Goal: Check status: Check status

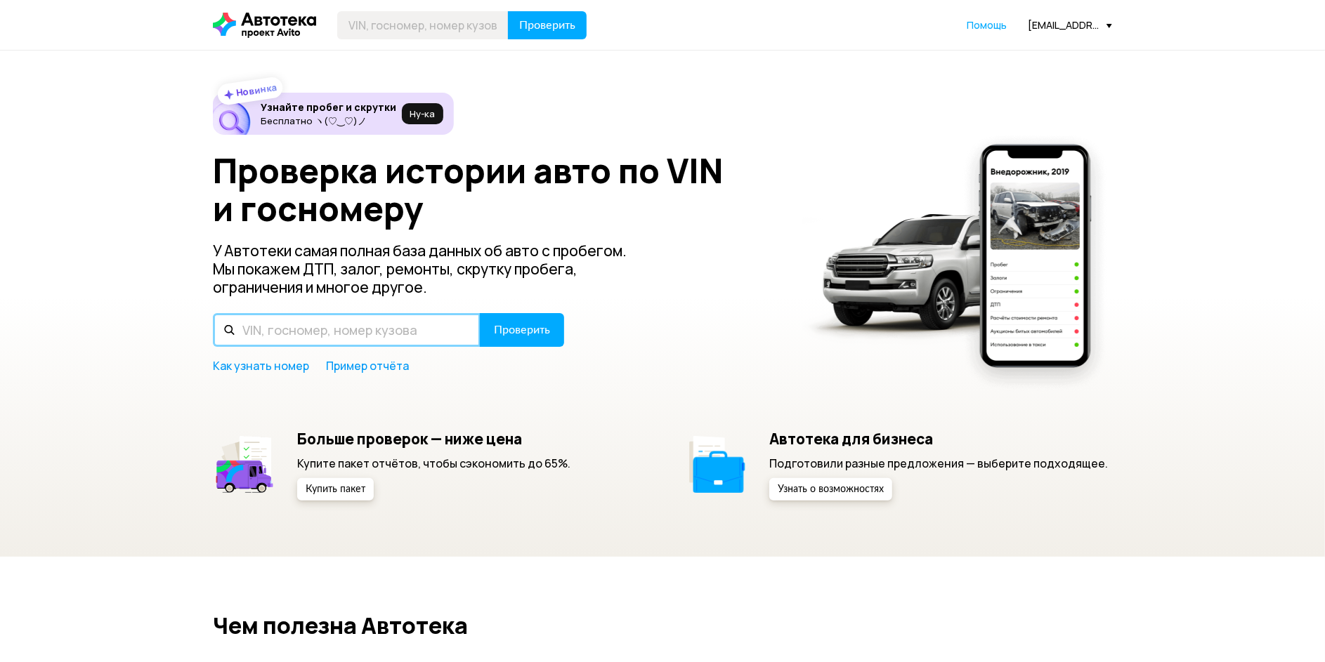
click at [271, 345] on input "text" at bounding box center [347, 330] width 268 height 34
paste input "[US_VEHICLE_IDENTIFICATION_NUMBER]"
type input "[US_VEHICLE_IDENTIFICATION_NUMBER]"
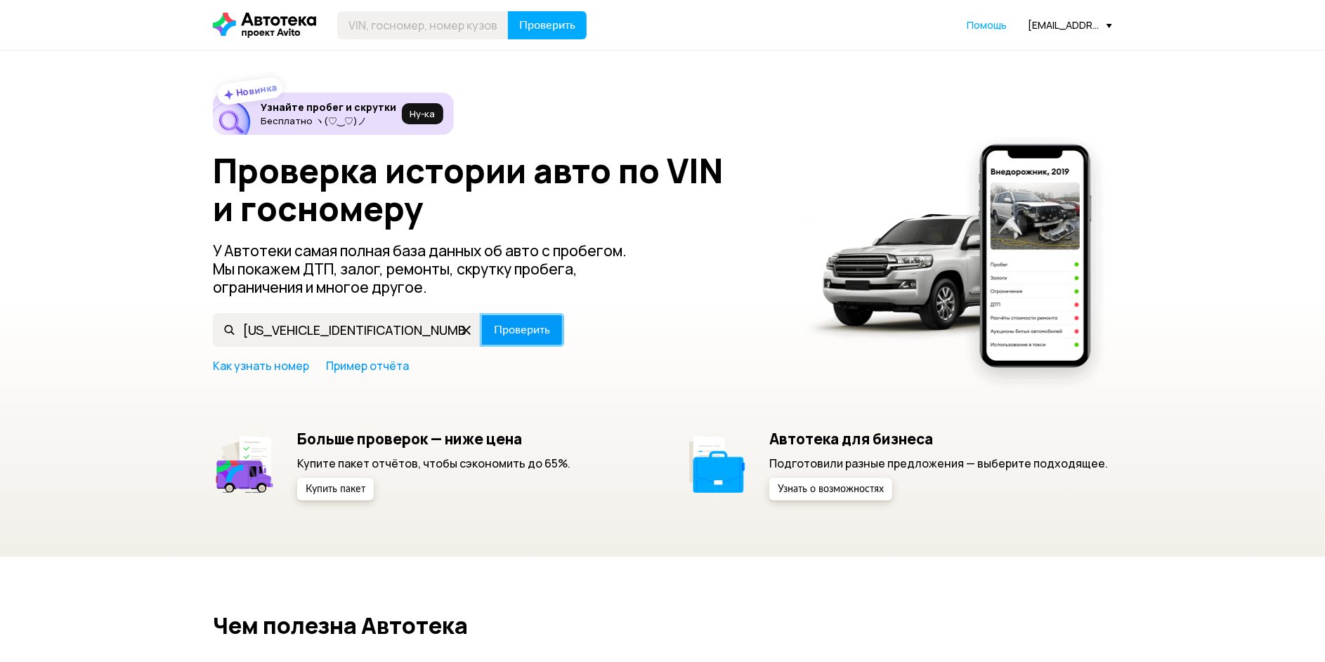
click at [494, 324] on span "Проверить" at bounding box center [522, 329] width 56 height 11
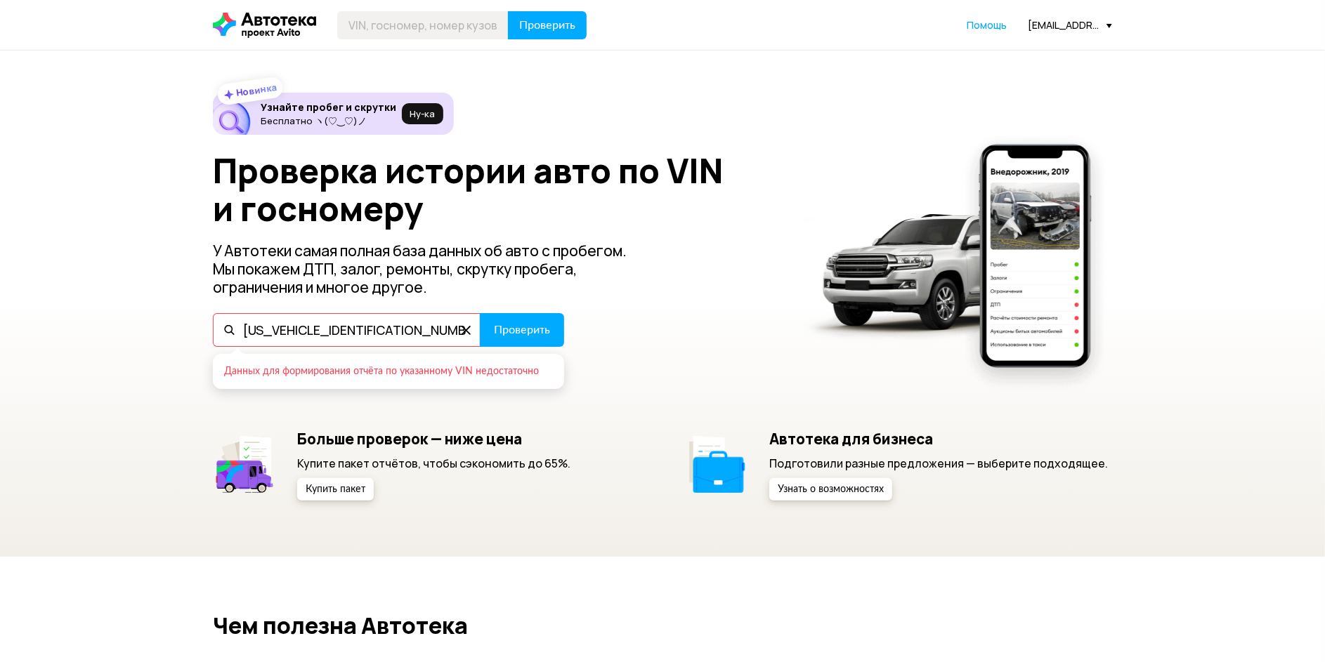
drag, startPoint x: 423, startPoint y: 330, endPoint x: 102, endPoint y: 333, distance: 321.0
click at [108, 333] on div "Новинка Узнайте пробег и скрутки Бесплатно ヽ(♡‿♡)ノ Ну‑ка Проверка истории авто …" at bounding box center [662, 304] width 1325 height 506
click at [553, 329] on button "Проверить" at bounding box center [522, 330] width 84 height 34
click at [466, 334] on icon at bounding box center [465, 330] width 22 height 22
click at [345, 334] on input "text" at bounding box center [347, 330] width 268 height 34
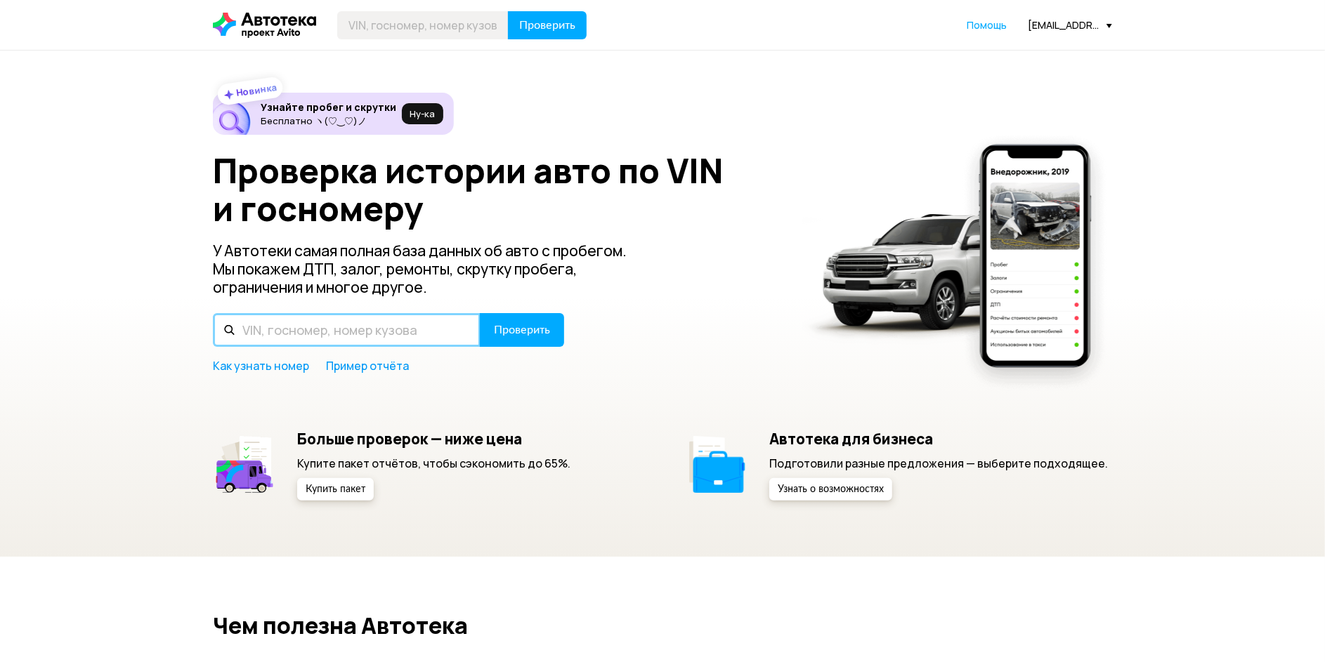
click at [342, 327] on input "text" at bounding box center [347, 330] width 268 height 34
paste input "[US_VEHICLE_IDENTIFICATION_NUMBER]"
type input "[US_VEHICLE_IDENTIFICATION_NUMBER]"
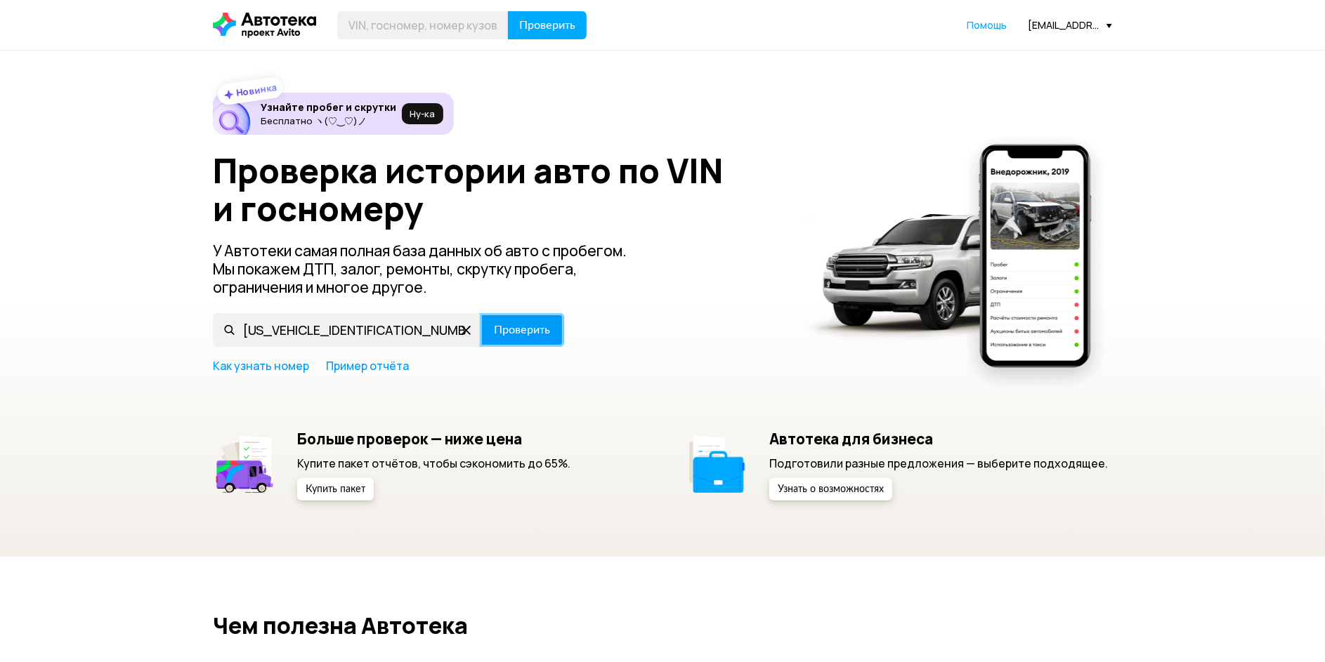
click at [533, 325] on span "Проверить" at bounding box center [522, 329] width 56 height 11
click at [471, 331] on icon at bounding box center [465, 330] width 22 height 22
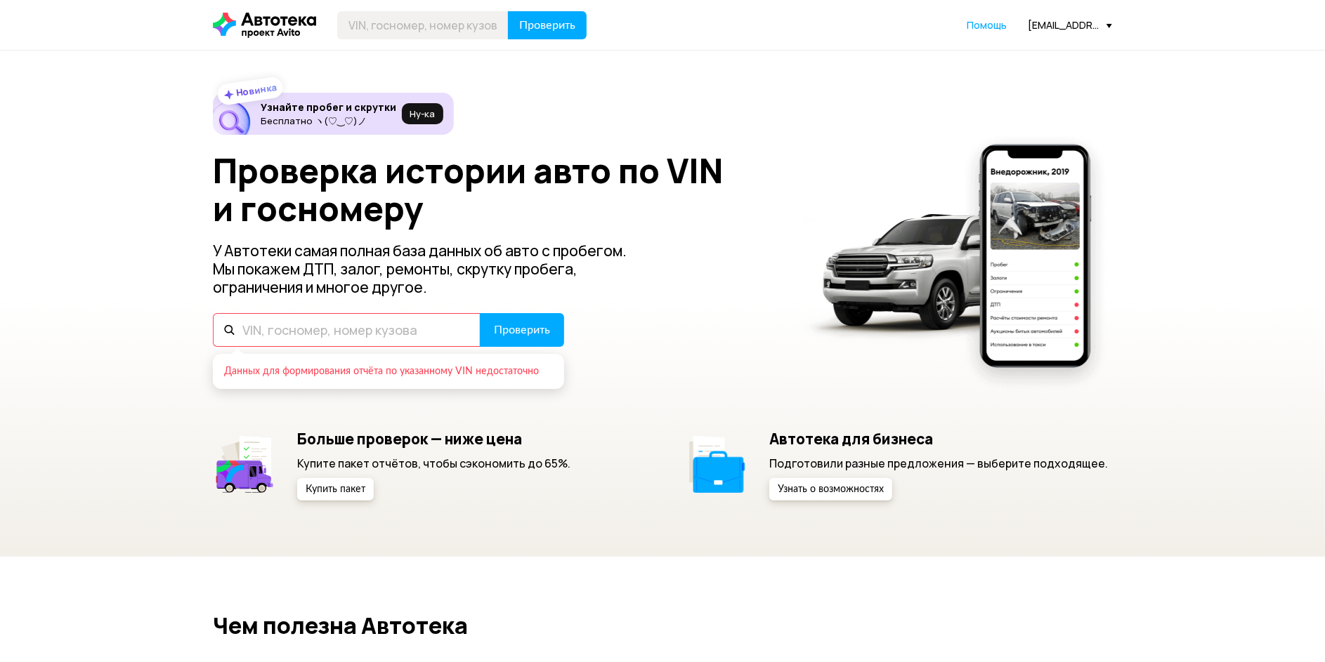
click at [425, 334] on input "text" at bounding box center [347, 330] width 268 height 34
paste input "[US_VEHICLE_IDENTIFICATION_NUMBER]"
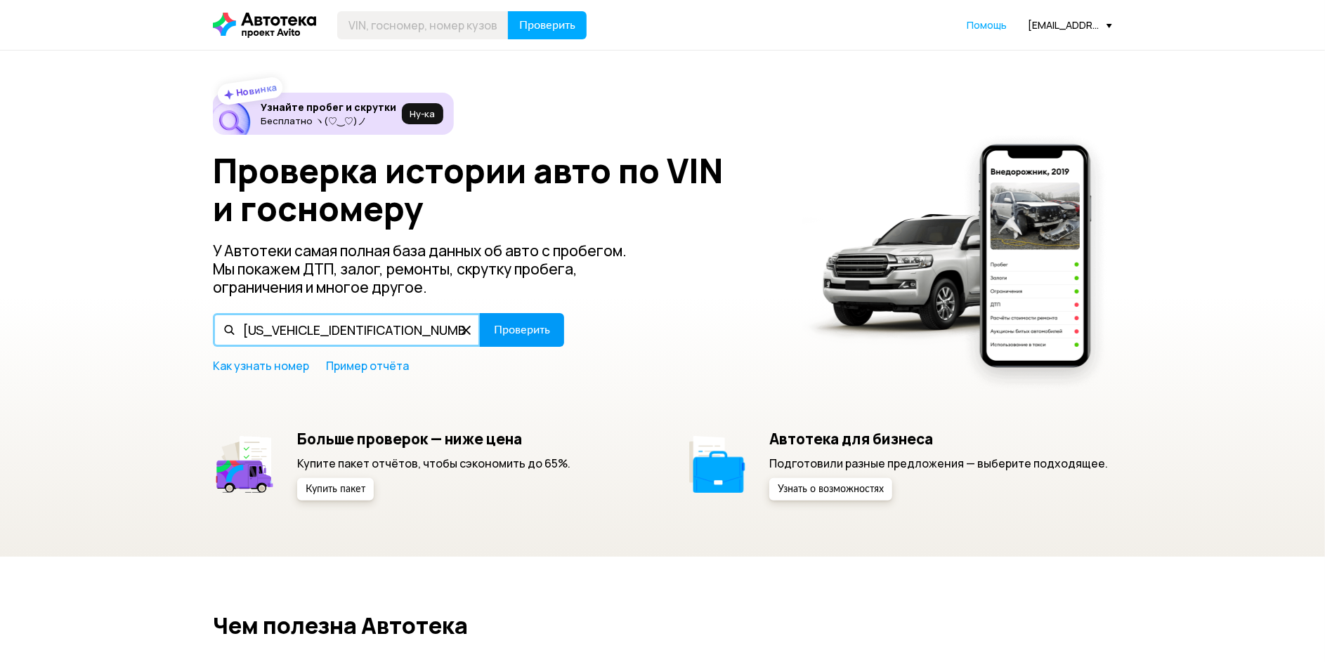
type input "[US_VEHICLE_IDENTIFICATION_NUMBER]"
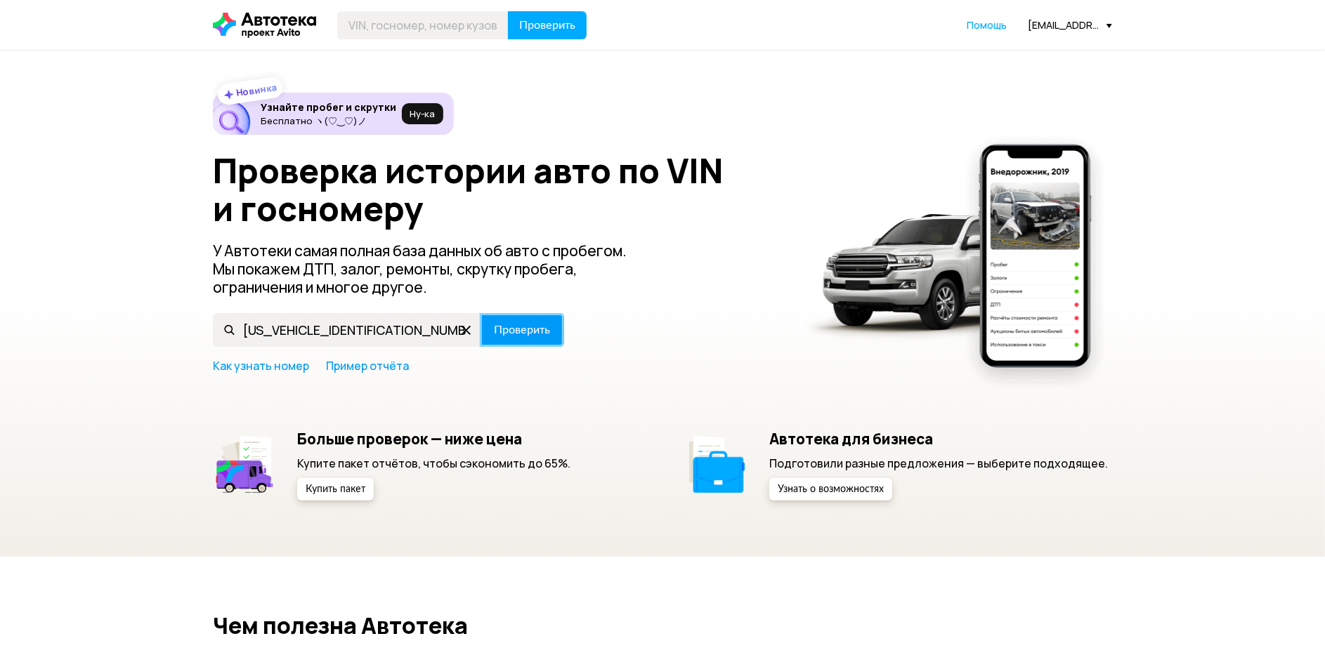
click at [508, 331] on span "Проверить" at bounding box center [522, 329] width 56 height 11
click at [521, 334] on span "Проверить" at bounding box center [522, 329] width 56 height 11
click at [525, 334] on span "Проверить" at bounding box center [522, 329] width 56 height 11
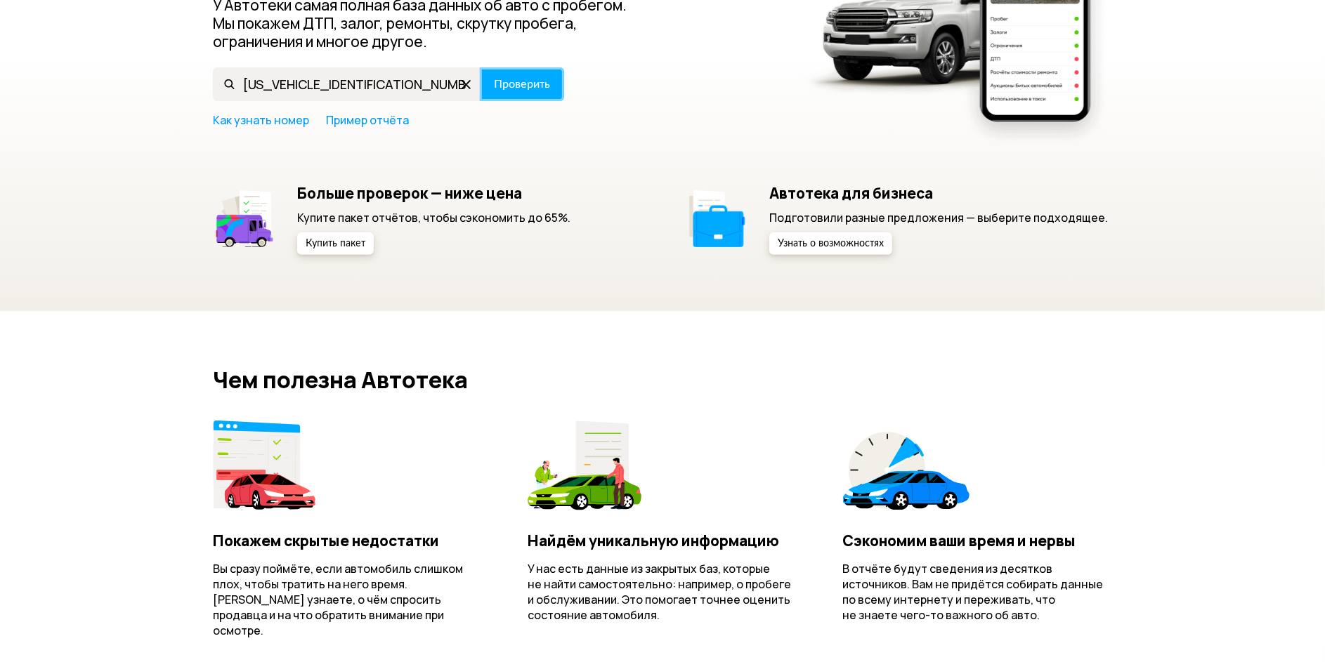
scroll to position [328, 0]
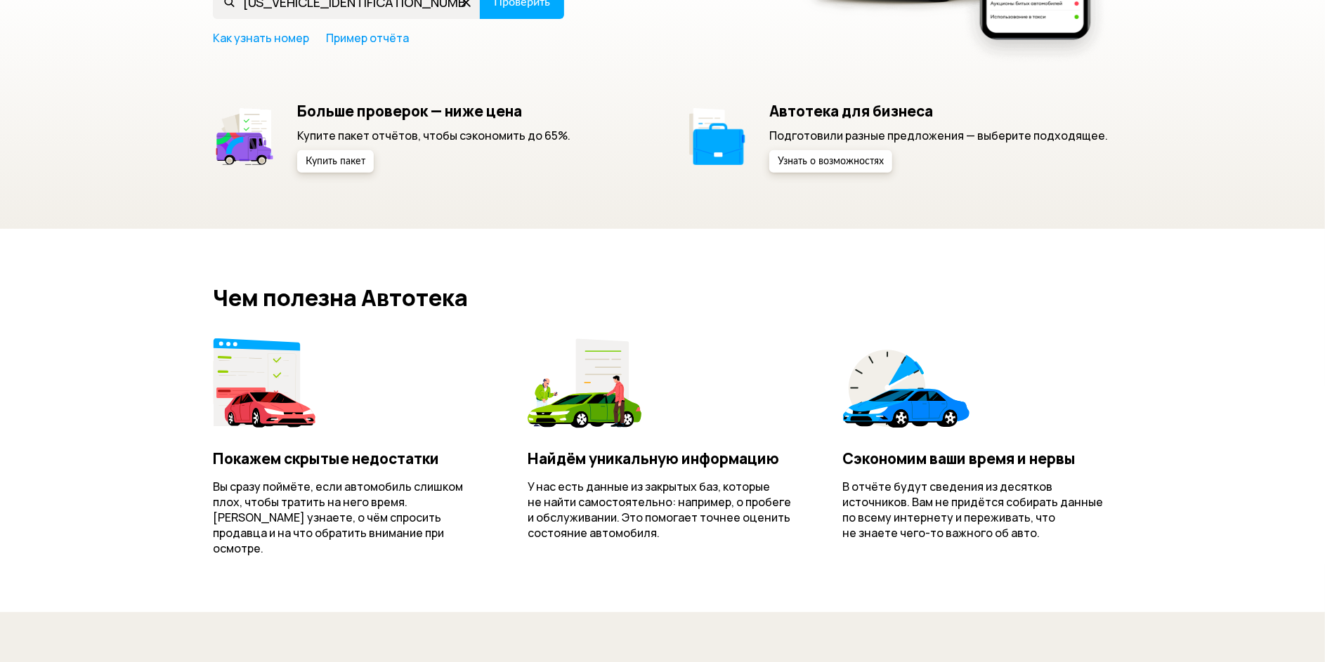
click at [97, 331] on div "Чем полезна Автотека Покажем скрытые недостатки Вы сразу поймёте, если автомоби…" at bounding box center [662, 420] width 1325 height 383
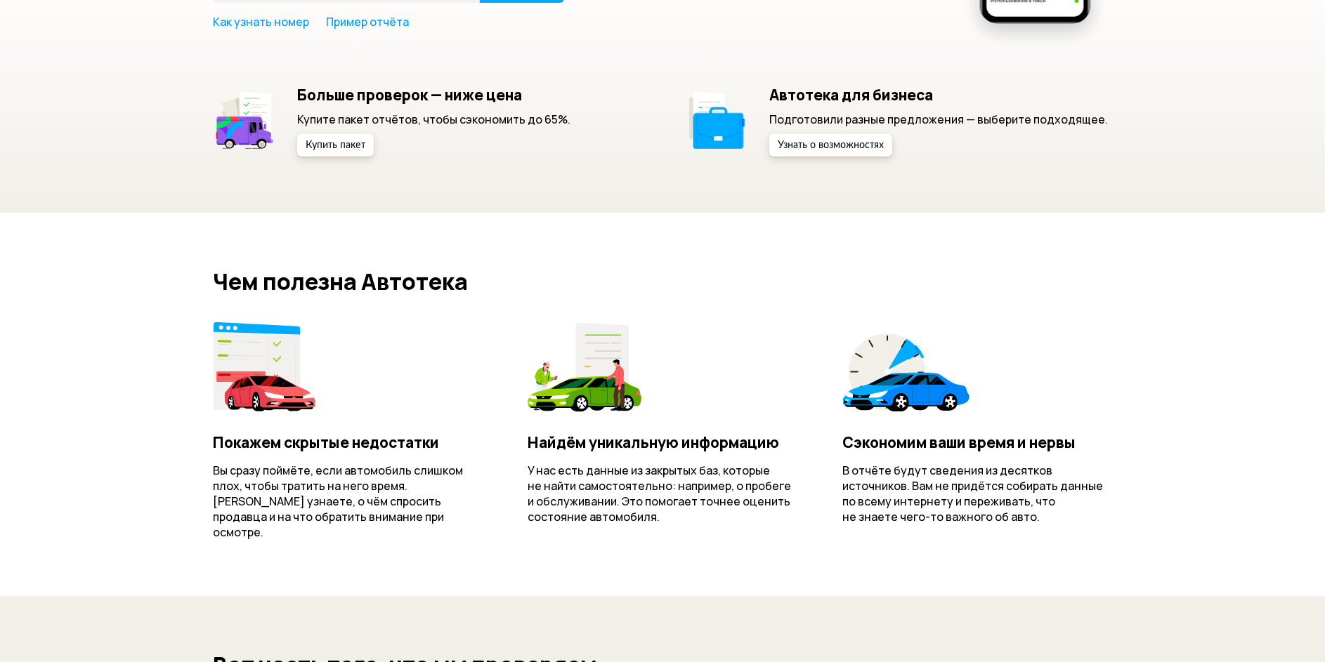
scroll to position [0, 0]
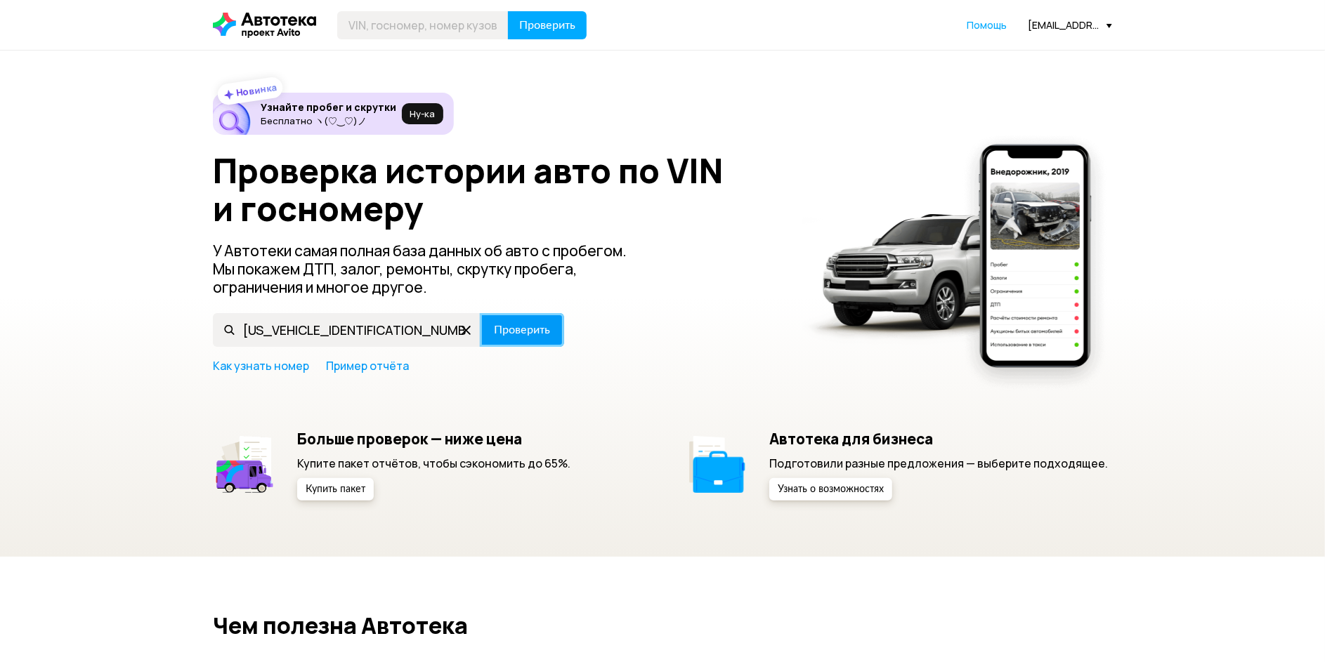
click at [518, 334] on span "Проверить" at bounding box center [522, 329] width 56 height 11
click at [525, 333] on span "Проверить" at bounding box center [522, 329] width 56 height 11
click at [538, 332] on span "Проверить" at bounding box center [522, 329] width 56 height 11
click at [538, 331] on span "Проверить" at bounding box center [522, 329] width 56 height 11
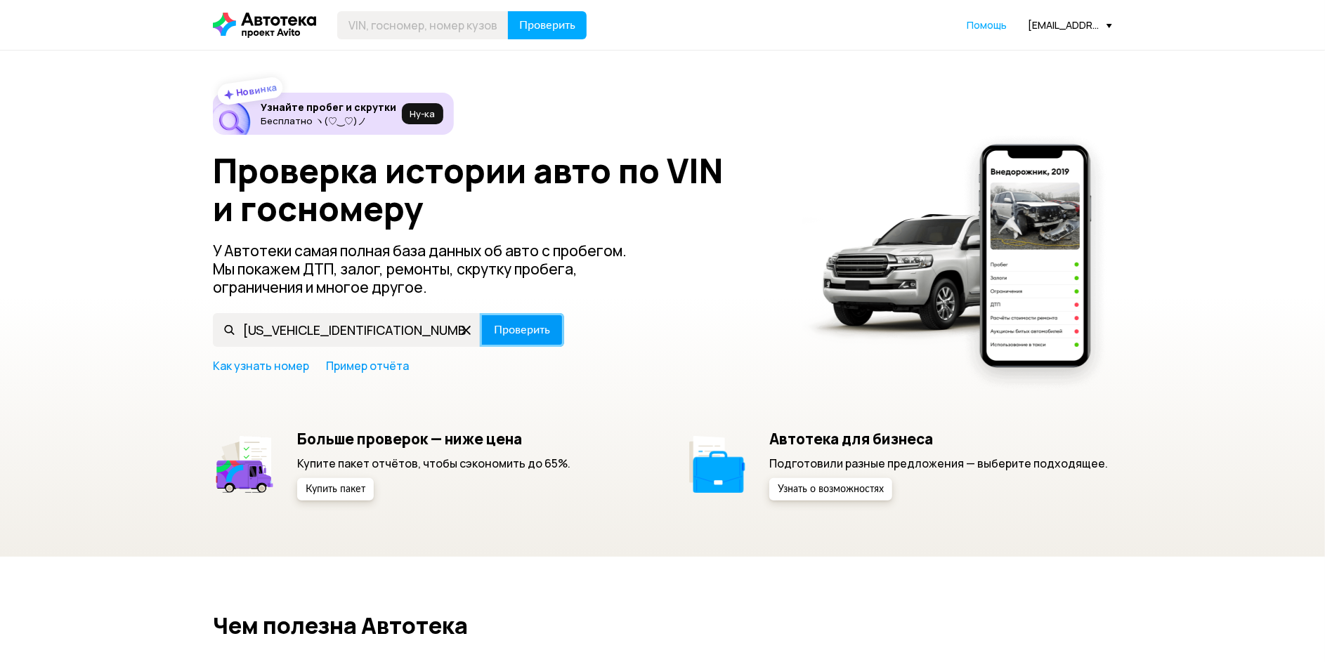
click at [538, 331] on span "Проверить" at bounding box center [522, 329] width 56 height 11
click at [539, 331] on span "Проверить" at bounding box center [522, 329] width 56 height 11
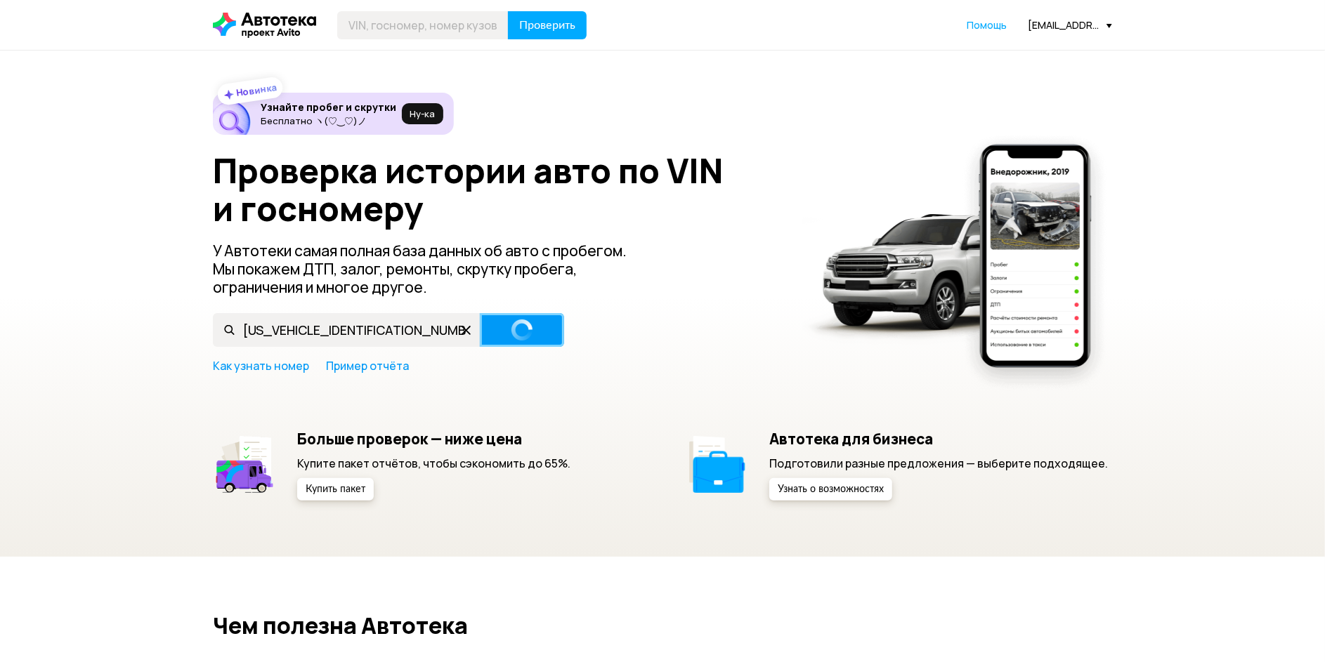
click at [539, 331] on span "Проверить" at bounding box center [522, 329] width 56 height 11
click at [542, 329] on span "Проверить" at bounding box center [522, 329] width 56 height 11
click at [547, 327] on span "Проверить" at bounding box center [522, 329] width 56 height 11
click at [472, 331] on icon at bounding box center [465, 330] width 22 height 22
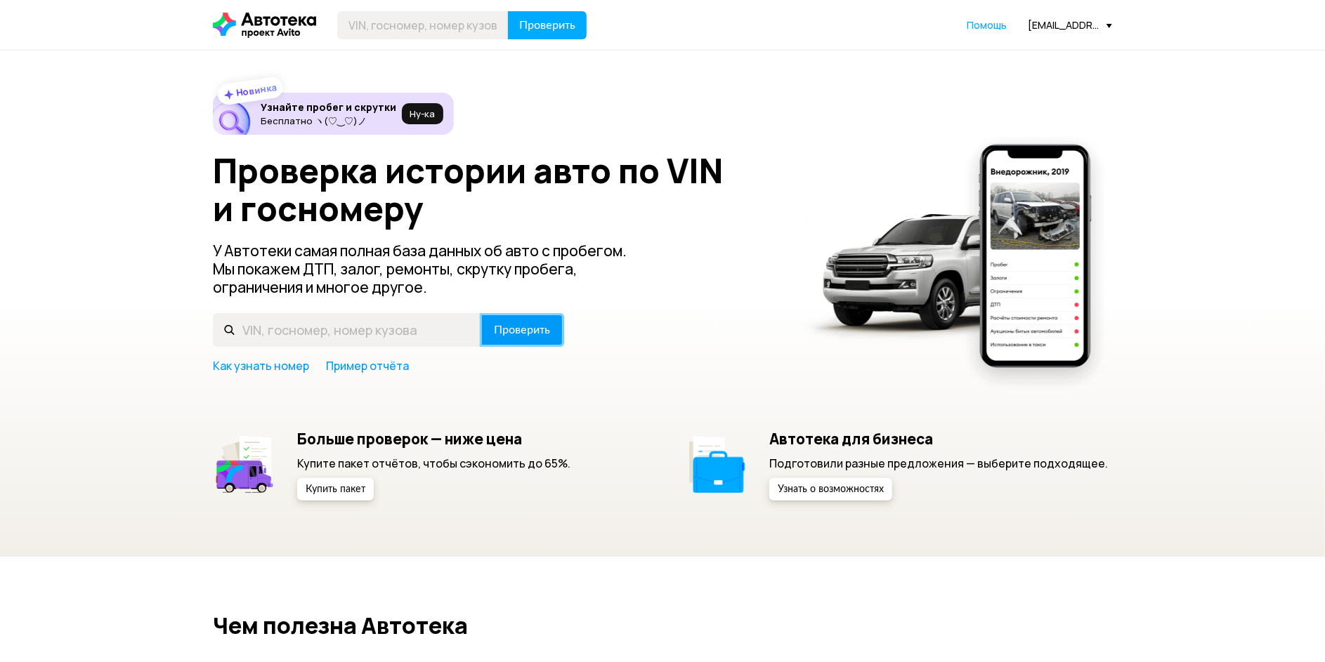
click at [532, 330] on span "Проверить" at bounding box center [522, 329] width 56 height 11
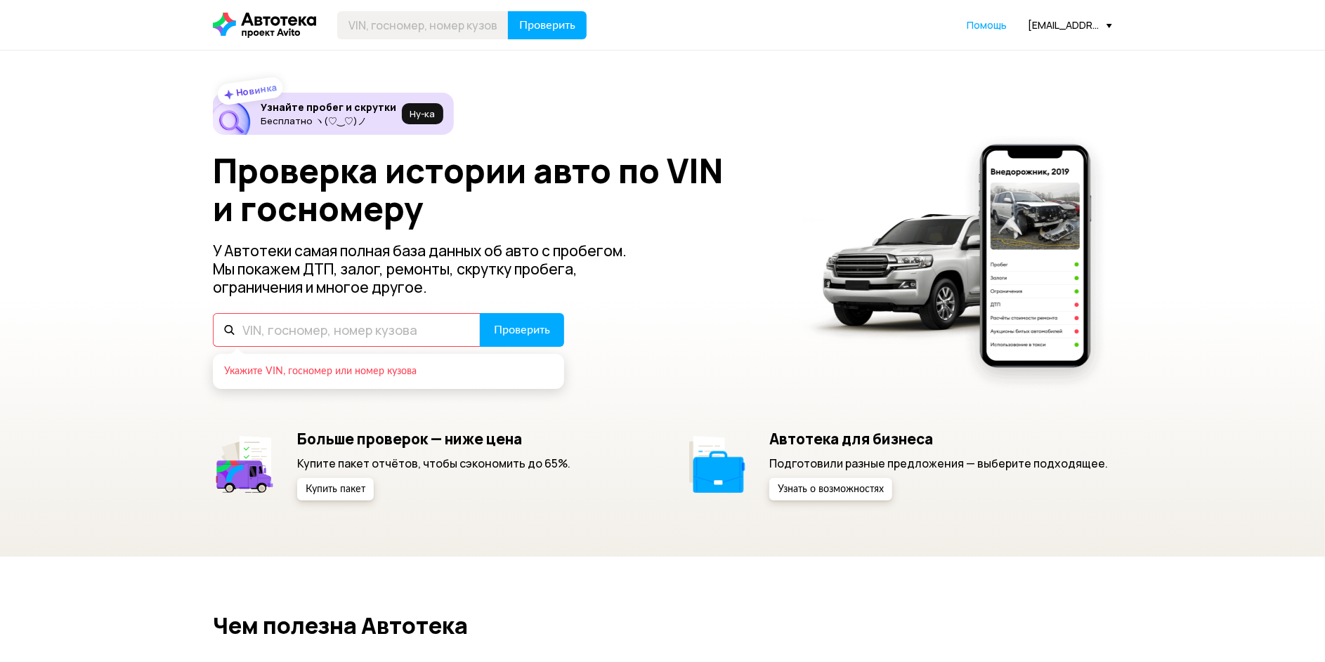
click at [363, 332] on input "text" at bounding box center [347, 330] width 268 height 34
paste input "[US_VEHICLE_IDENTIFICATION_NUMBER]"
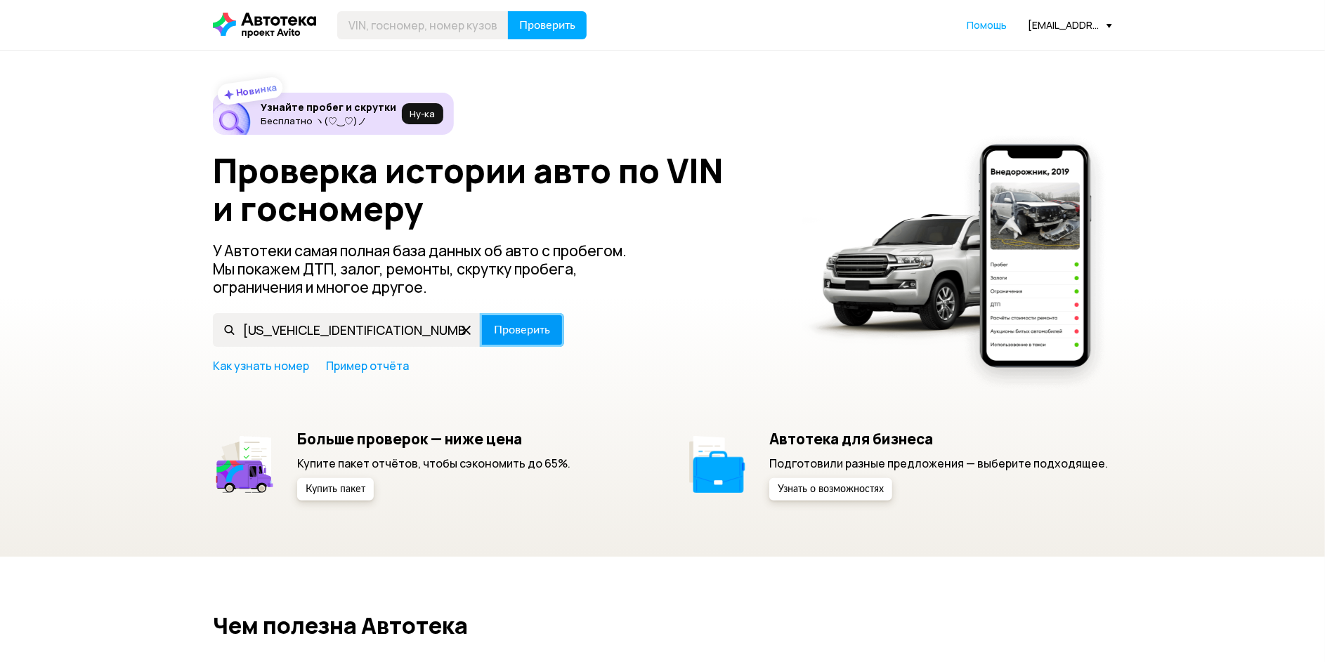
click at [495, 329] on span "Проверить" at bounding box center [522, 329] width 56 height 11
click at [530, 324] on span "Проверить" at bounding box center [522, 329] width 56 height 11
click at [537, 324] on span "Проверить" at bounding box center [522, 329] width 56 height 11
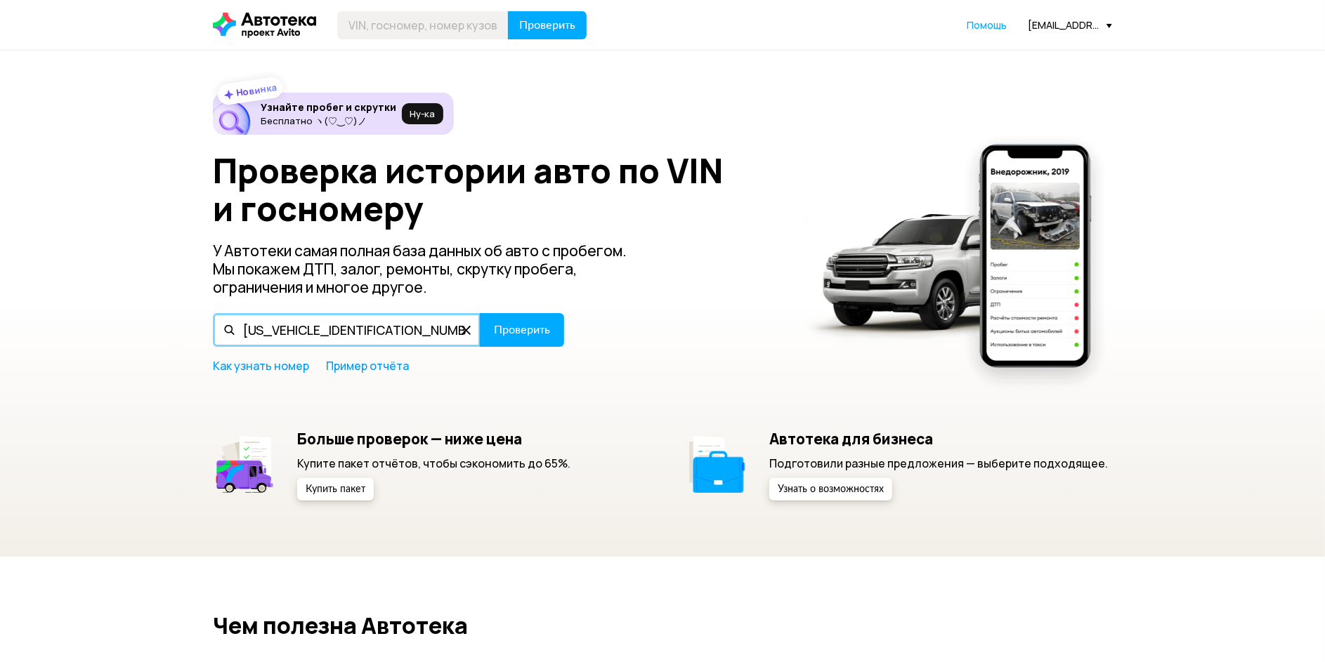
click at [288, 331] on input "[US_VEHICLE_IDENTIFICATION_NUMBER]" at bounding box center [347, 330] width 268 height 34
type input "LMGKTILB6M108I376"
click at [480, 313] on button "Проверить" at bounding box center [522, 330] width 84 height 34
click at [471, 328] on icon at bounding box center [465, 330] width 22 height 22
click at [416, 330] on input "text" at bounding box center [347, 330] width 268 height 34
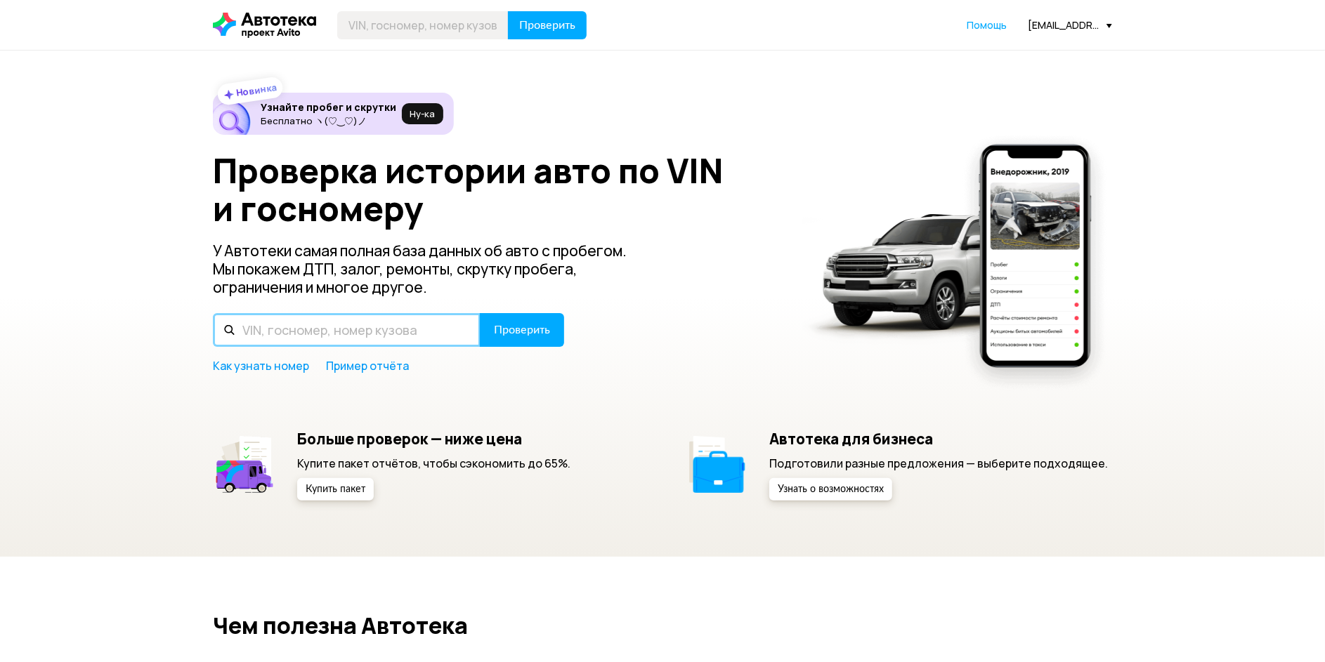
paste input "[US_VEHICLE_IDENTIFICATION_NUMBER]"
type input "[US_VEHICLE_IDENTIFICATION_NUMBER]"
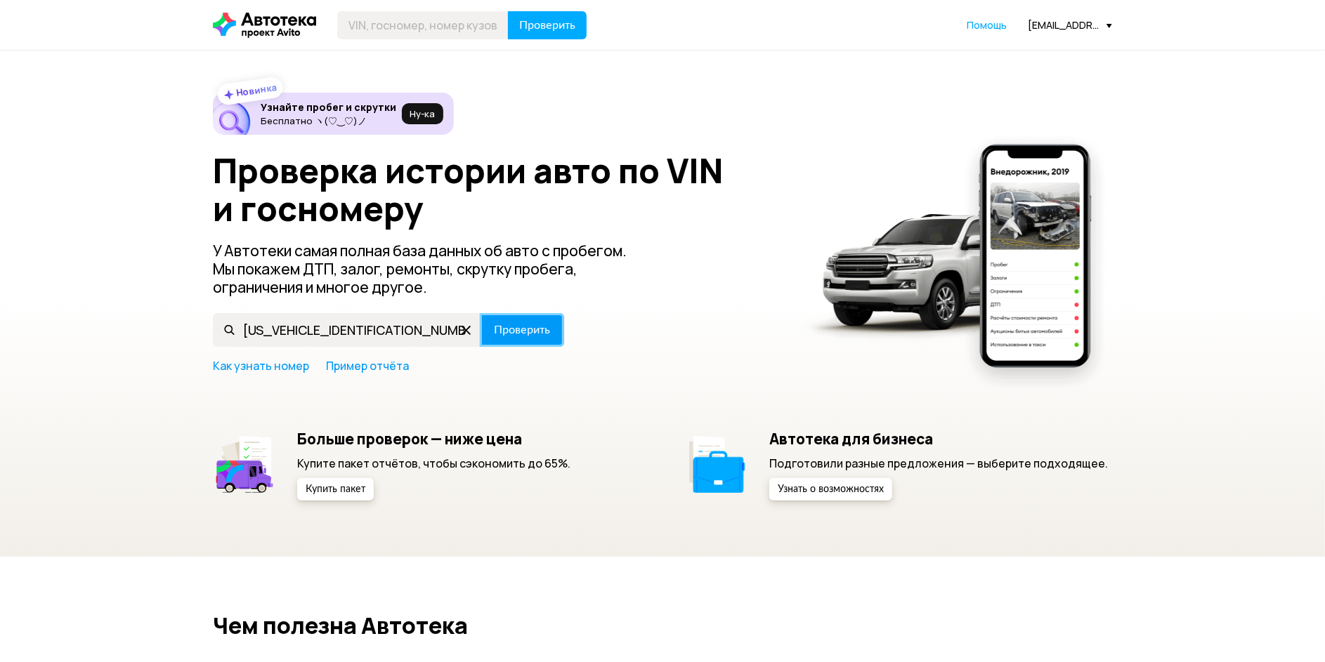
click at [544, 330] on span "Проверить" at bounding box center [522, 329] width 56 height 11
click at [512, 325] on span "Проверить" at bounding box center [522, 329] width 56 height 11
click at [518, 329] on span "Проверить" at bounding box center [522, 329] width 56 height 11
click at [539, 325] on span "Проверить" at bounding box center [522, 329] width 56 height 11
click at [468, 334] on icon at bounding box center [465, 330] width 22 height 22
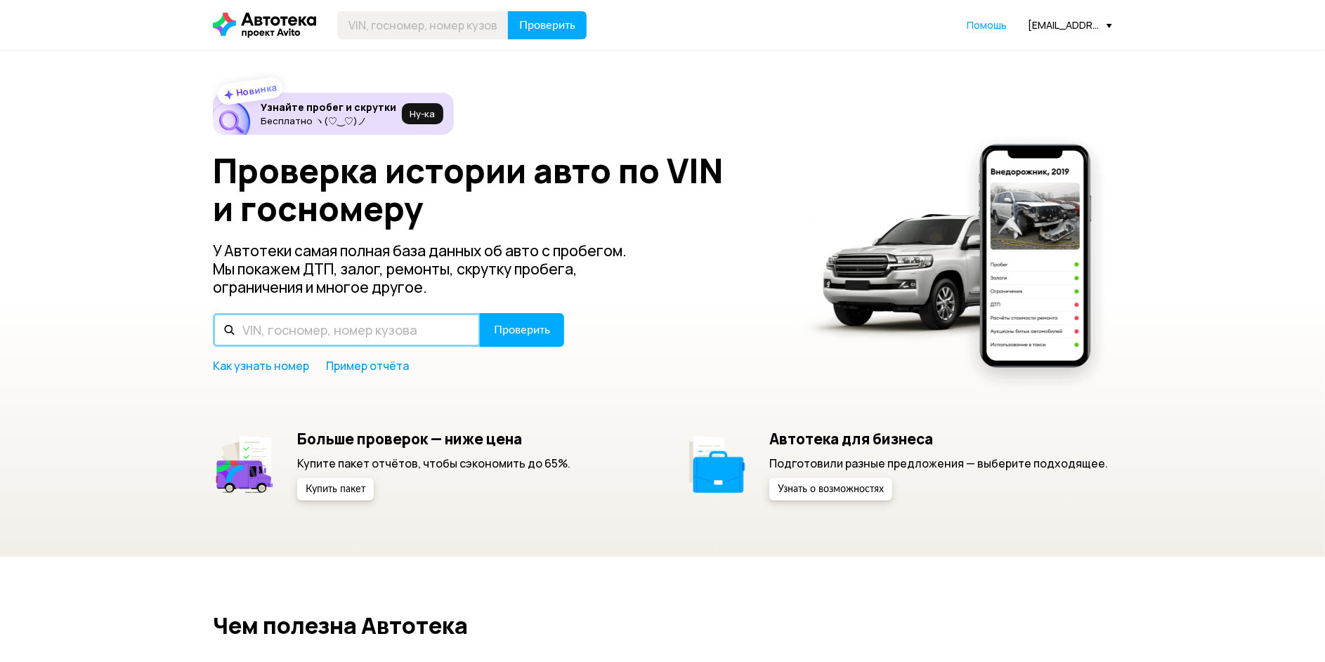
click at [421, 339] on input "text" at bounding box center [347, 330] width 268 height 34
paste input "[US_VEHICLE_IDENTIFICATION_NUMBER]"
type input "[US_VEHICLE_IDENTIFICATION_NUMBER]"
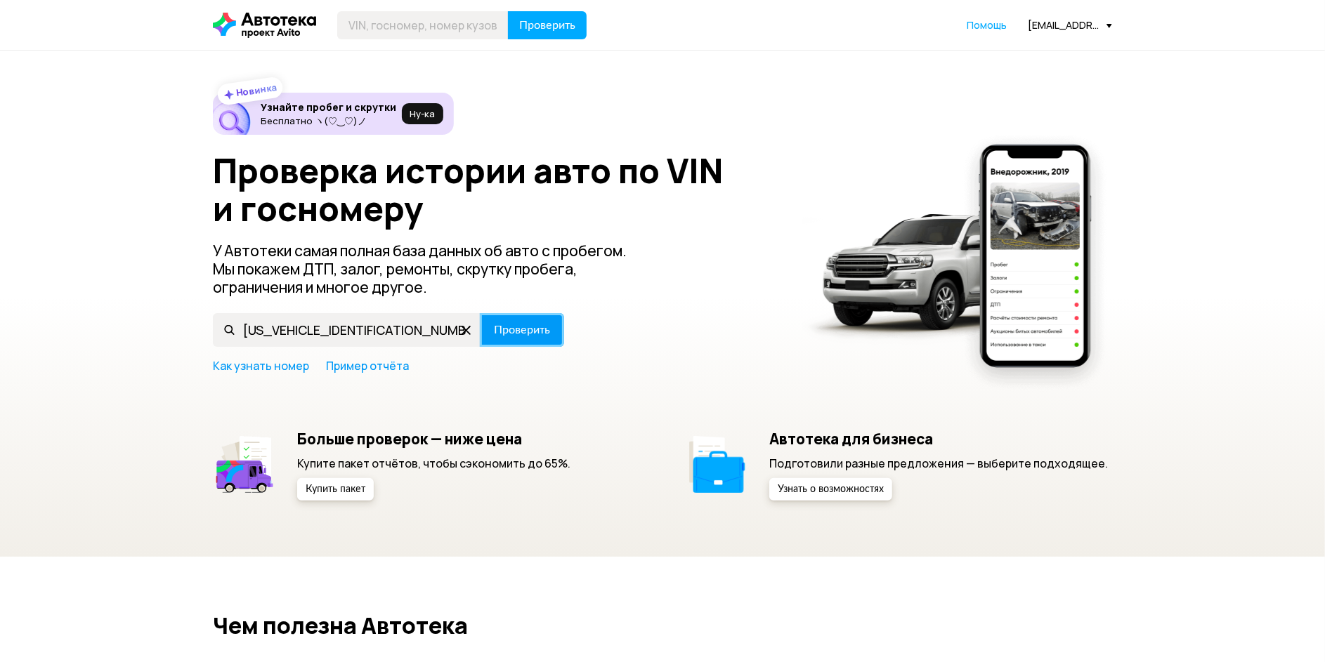
click at [518, 334] on span "Проверить" at bounding box center [522, 329] width 56 height 11
click at [523, 324] on span "Проверить" at bounding box center [522, 329] width 56 height 11
click at [525, 325] on span "Проверить" at bounding box center [522, 329] width 56 height 11
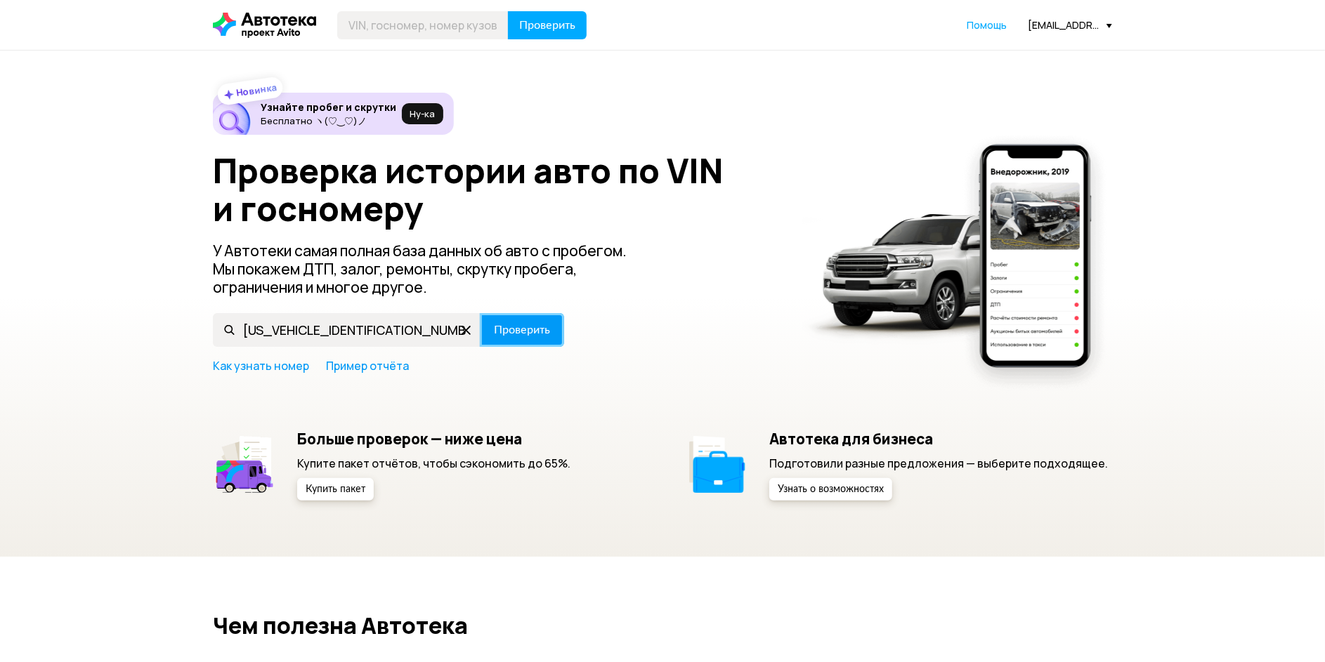
click at [525, 325] on span "Проверить" at bounding box center [522, 329] width 56 height 11
drag, startPoint x: 528, startPoint y: 329, endPoint x: 537, endPoint y: 335, distance: 10.1
click at [537, 335] on span "Проверить" at bounding box center [522, 329] width 56 height 11
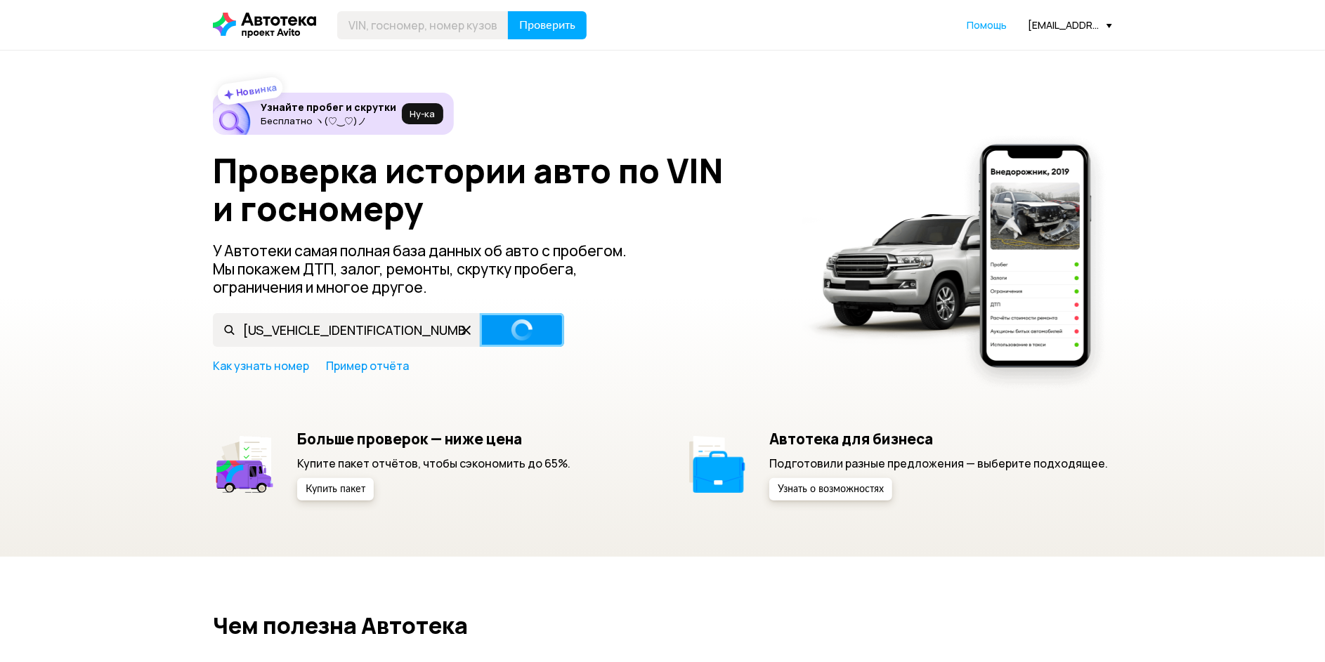
click at [532, 334] on span "Проверить" at bounding box center [522, 329] width 56 height 11
click at [534, 335] on span "Проверить" at bounding box center [522, 329] width 56 height 11
click at [527, 342] on button "Проверить" at bounding box center [522, 330] width 84 height 34
